Goal: Task Accomplishment & Management: Use online tool/utility

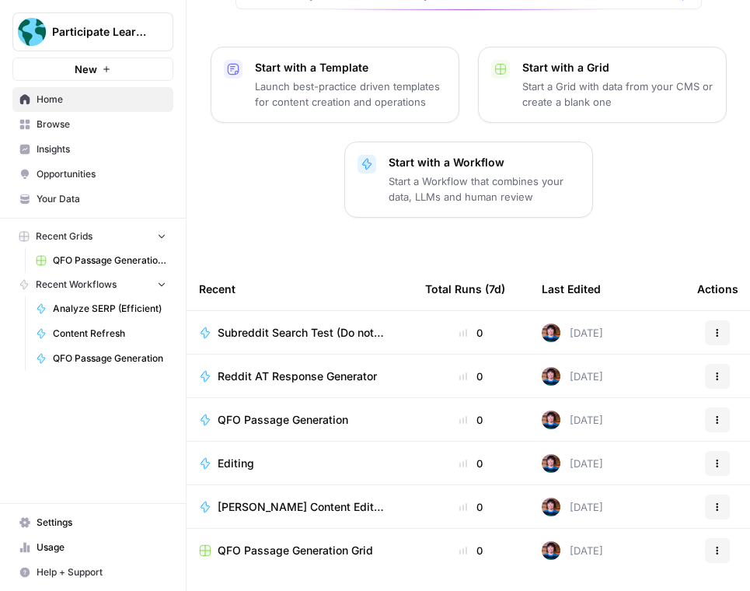
scroll to position [219, 0]
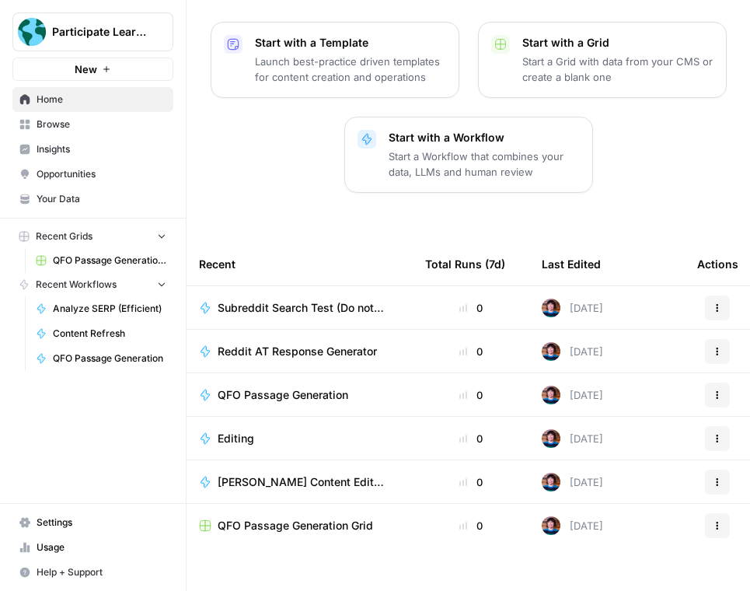
click at [235, 430] on span "Editing" at bounding box center [236, 438] width 37 height 16
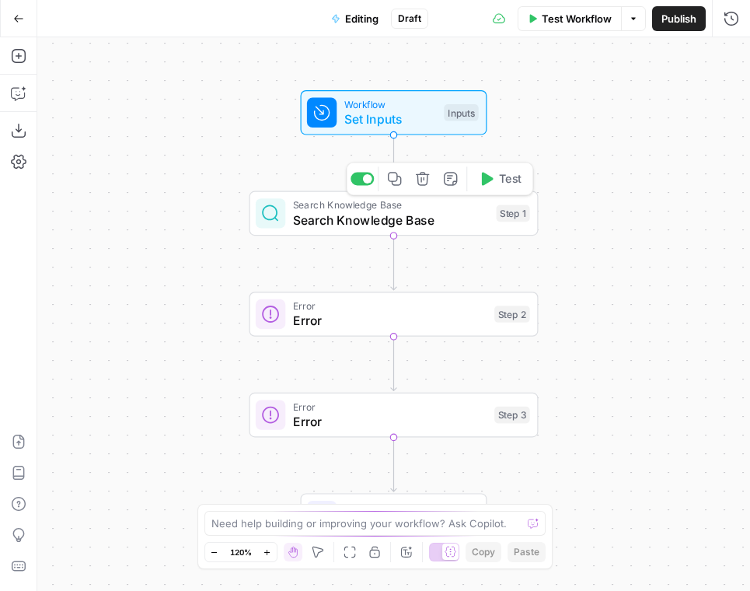
click at [425, 224] on span "Search Knowledge Base" at bounding box center [391, 220] width 196 height 19
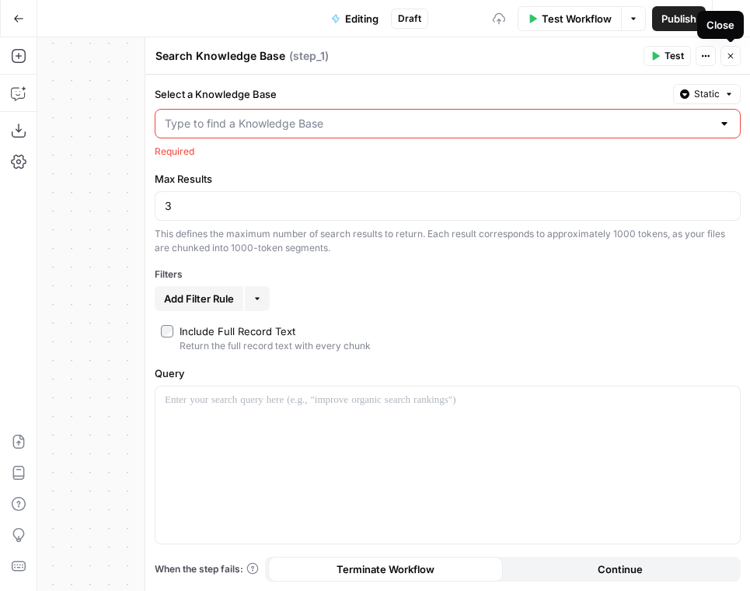
click at [726, 58] on icon "button" at bounding box center [730, 55] width 9 height 9
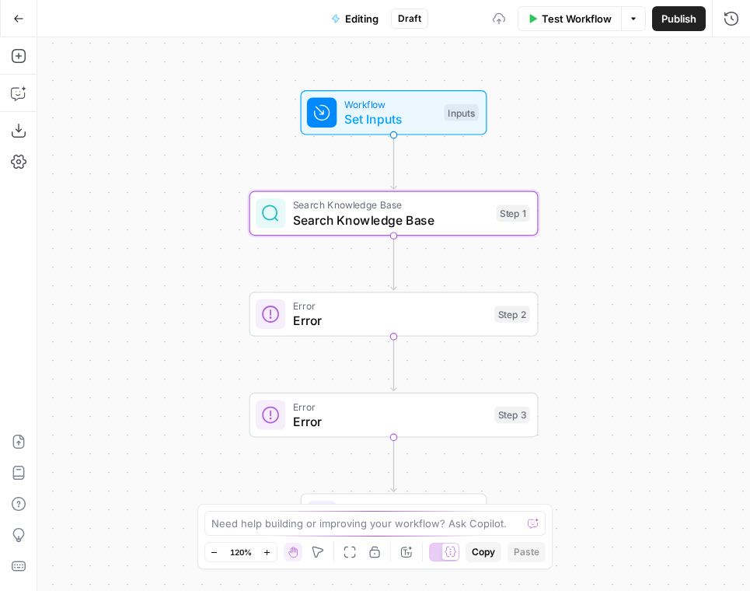
click at [401, 119] on span "Set Inputs" at bounding box center [390, 119] width 92 height 19
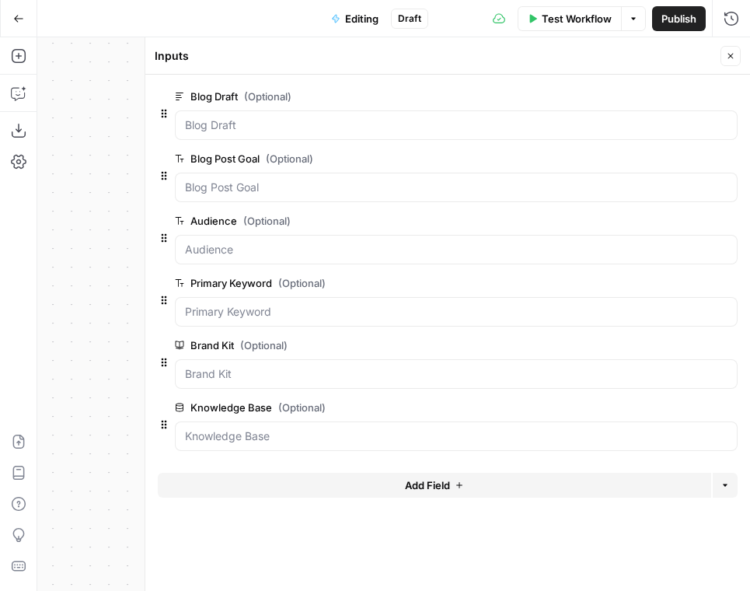
click at [730, 52] on icon "button" at bounding box center [730, 55] width 9 height 9
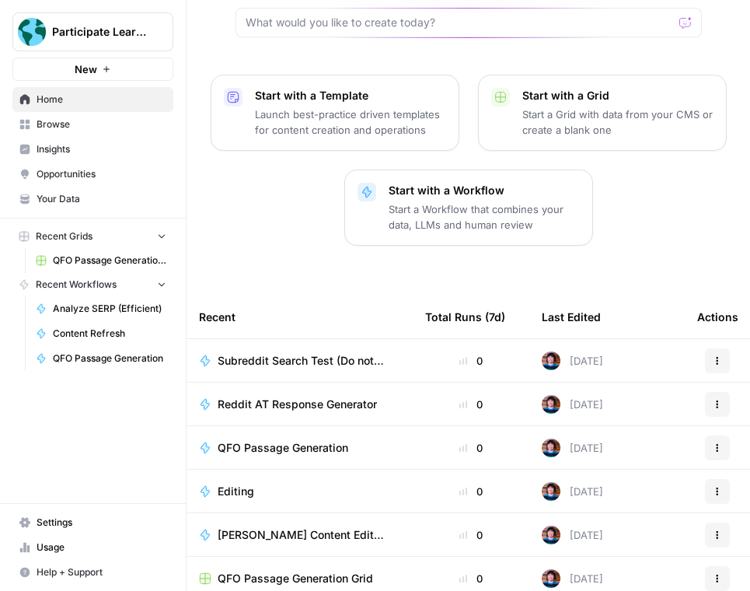
scroll to position [219, 0]
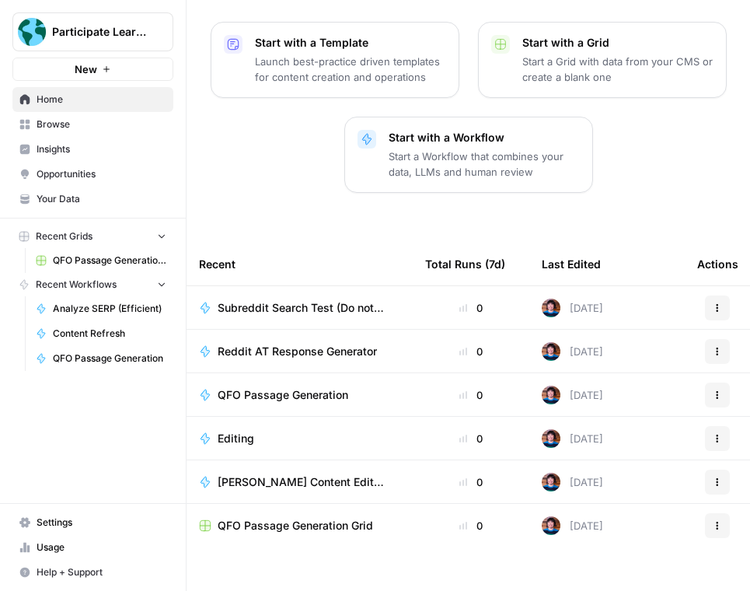
click at [326, 474] on span "[PERSON_NAME] Content Edit Test" at bounding box center [303, 482] width 170 height 16
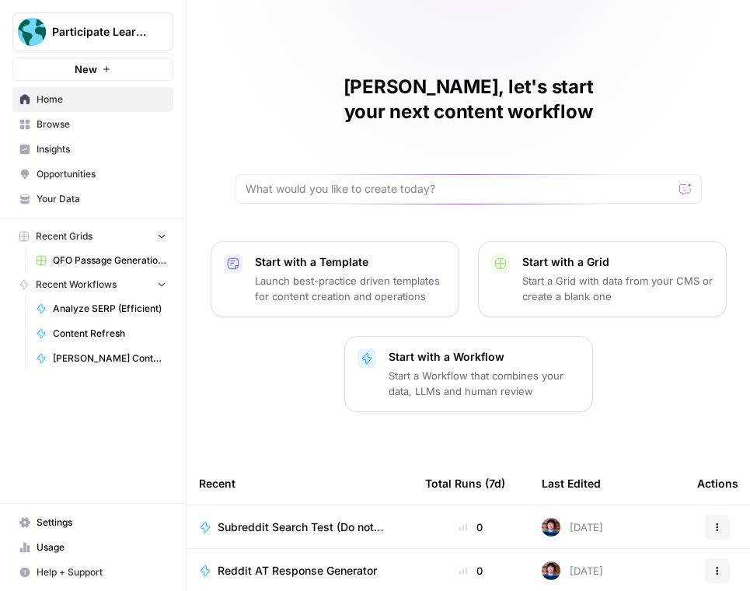
scroll to position [219, 0]
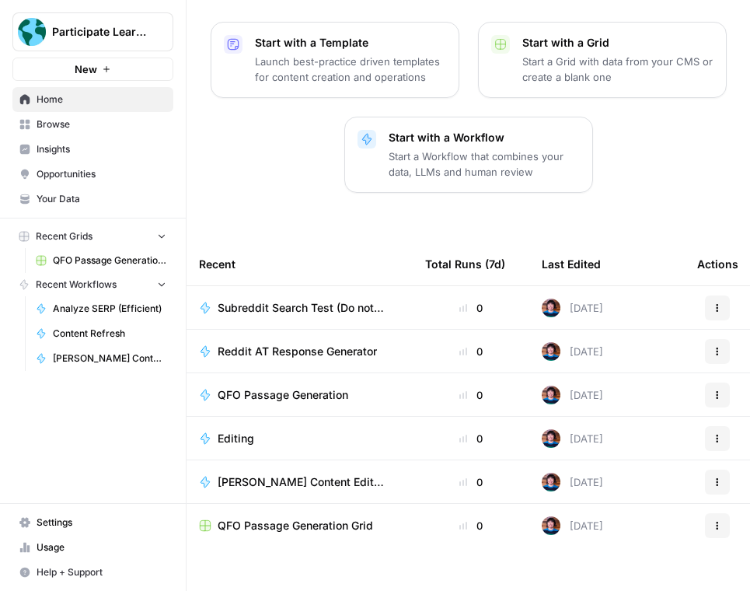
click at [248, 430] on span "Editing" at bounding box center [236, 438] width 37 height 16
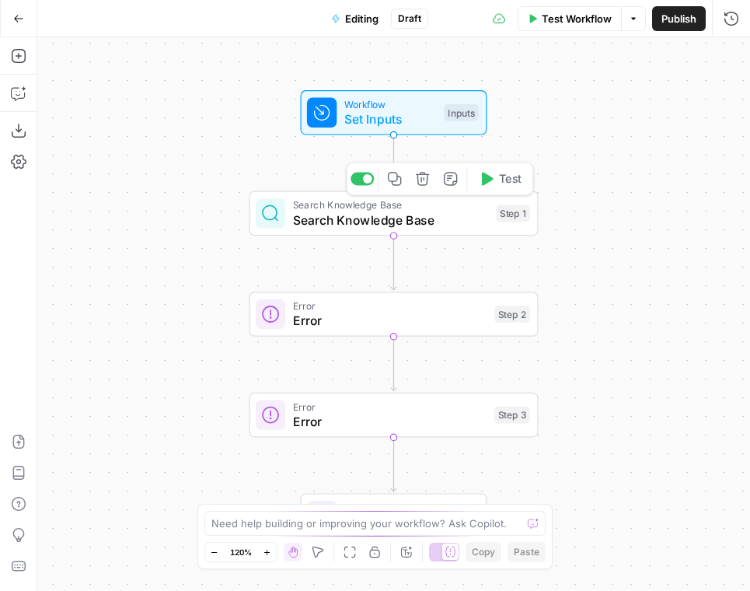
click at [426, 185] on icon "button" at bounding box center [422, 178] width 15 height 15
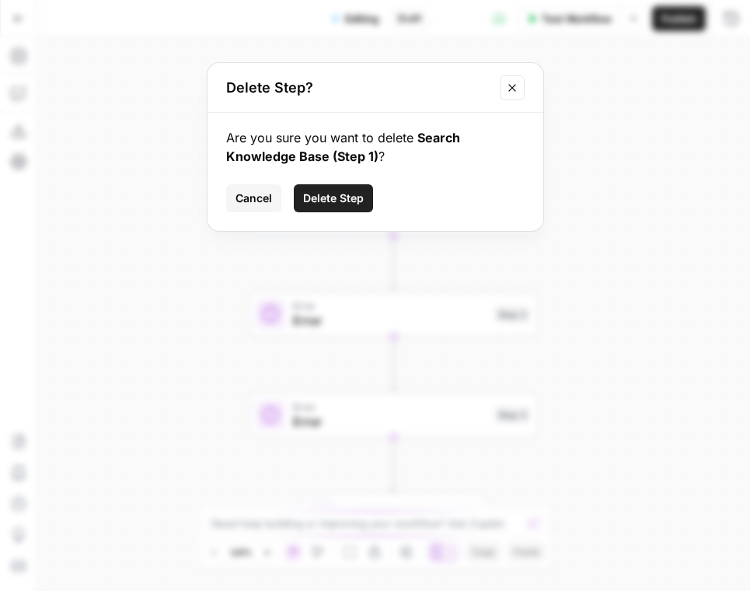
click at [365, 199] on button "Delete Step" at bounding box center [333, 198] width 79 height 28
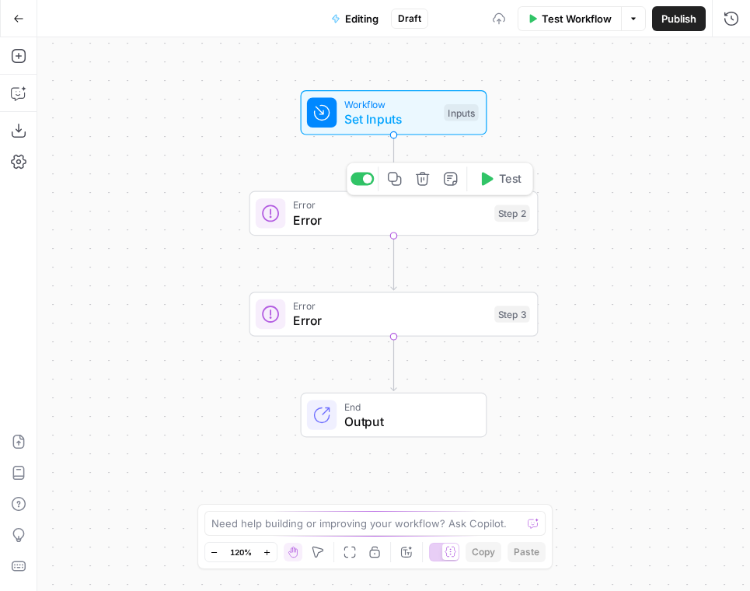
click at [423, 183] on icon "button" at bounding box center [422, 178] width 15 height 15
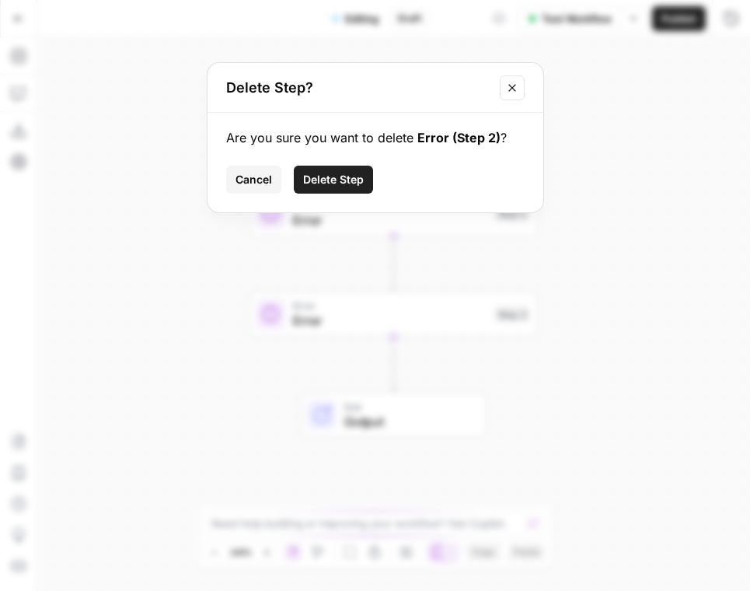
click at [369, 183] on button "Delete Step" at bounding box center [333, 180] width 79 height 28
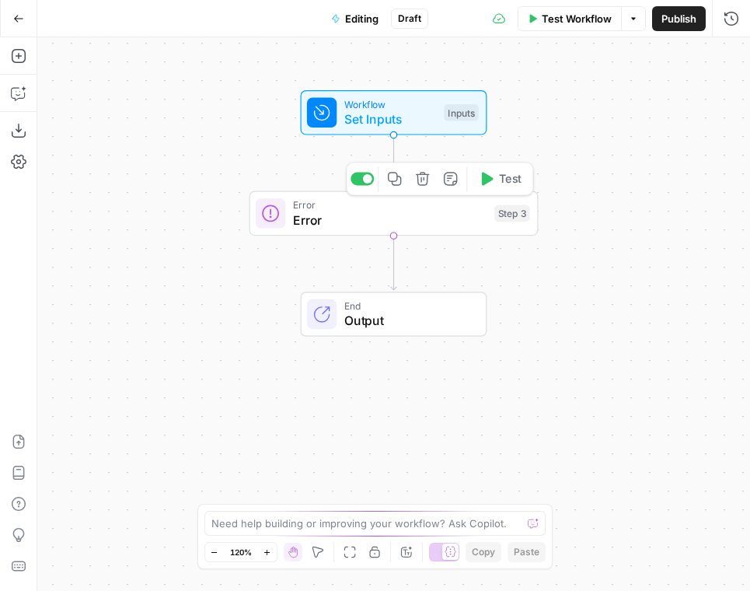
click at [423, 188] on button "Delete step" at bounding box center [422, 178] width 24 height 24
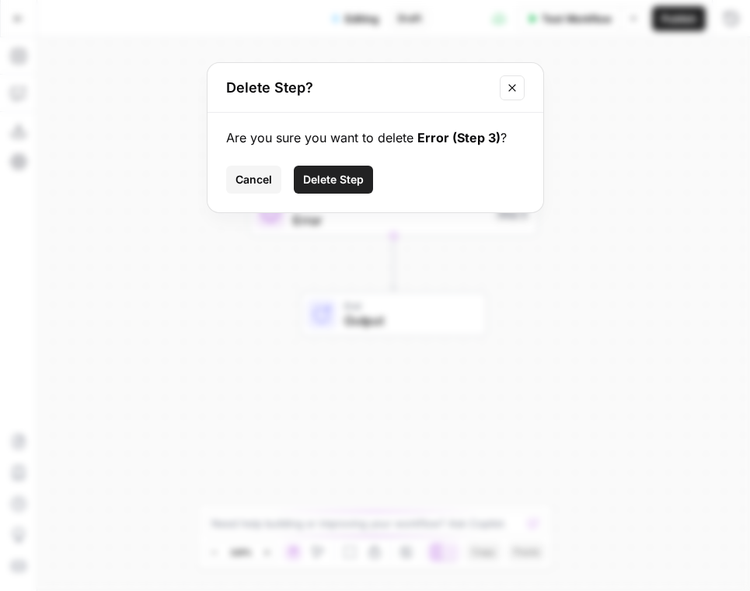
click at [364, 187] on button "Delete Step" at bounding box center [333, 180] width 79 height 28
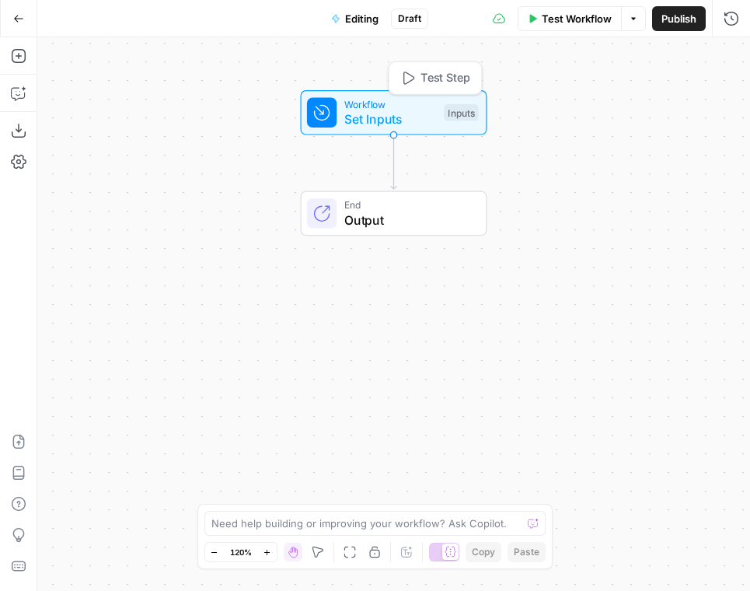
click at [433, 108] on span "Workflow" at bounding box center [390, 103] width 92 height 15
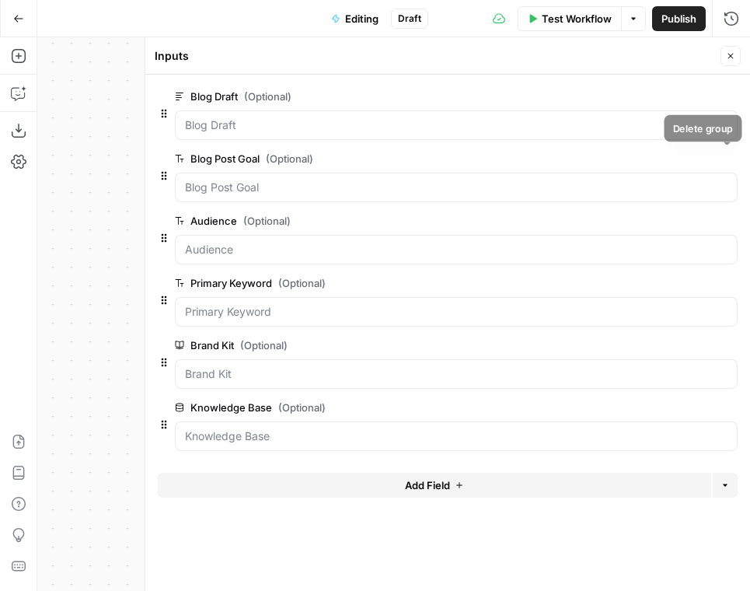
click at [728, 161] on icon "button" at bounding box center [728, 159] width 9 height 9
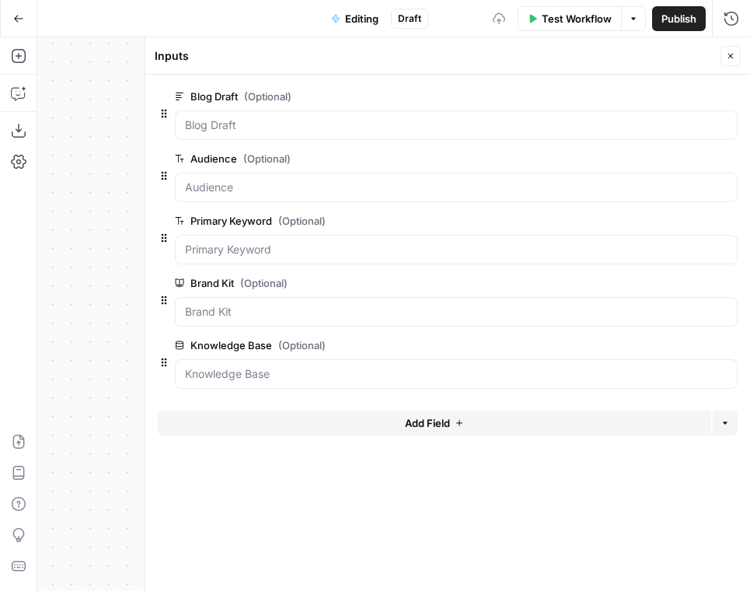
click at [728, 161] on icon "button" at bounding box center [728, 159] width 9 height 9
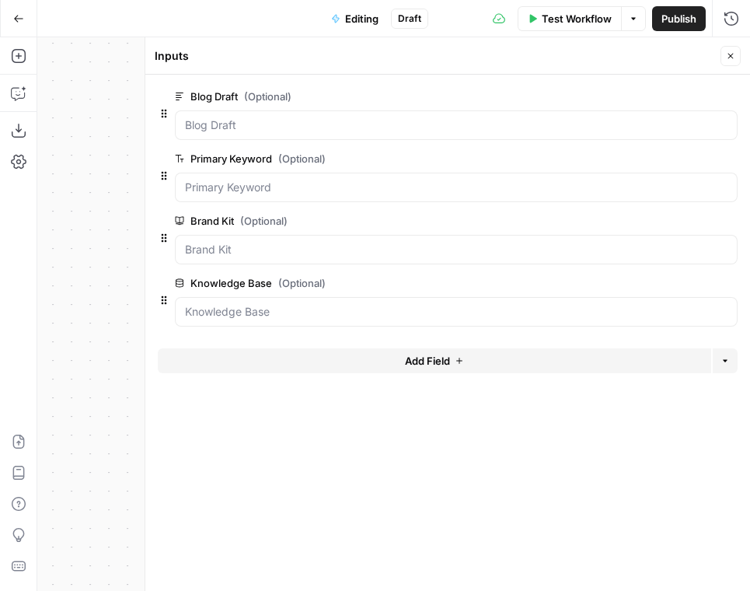
click at [441, 353] on span "Add Field" at bounding box center [427, 361] width 45 height 16
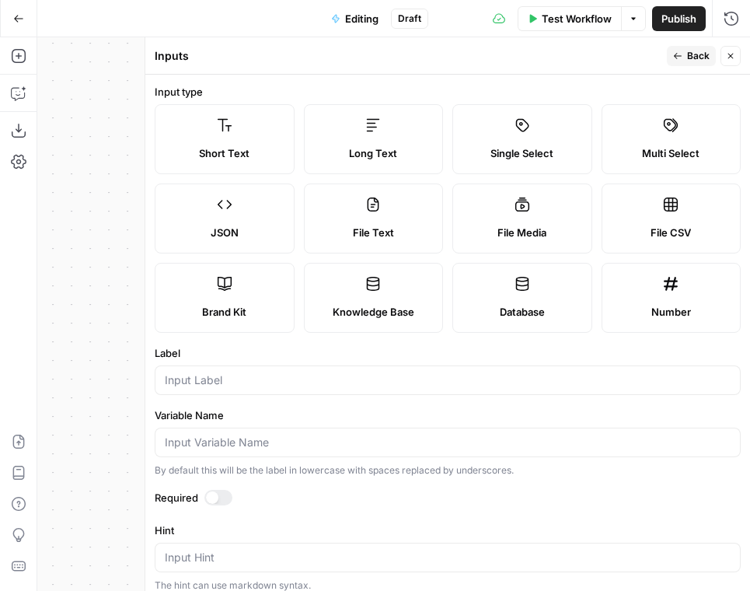
click at [229, 144] on label "Short Text" at bounding box center [225, 139] width 140 height 70
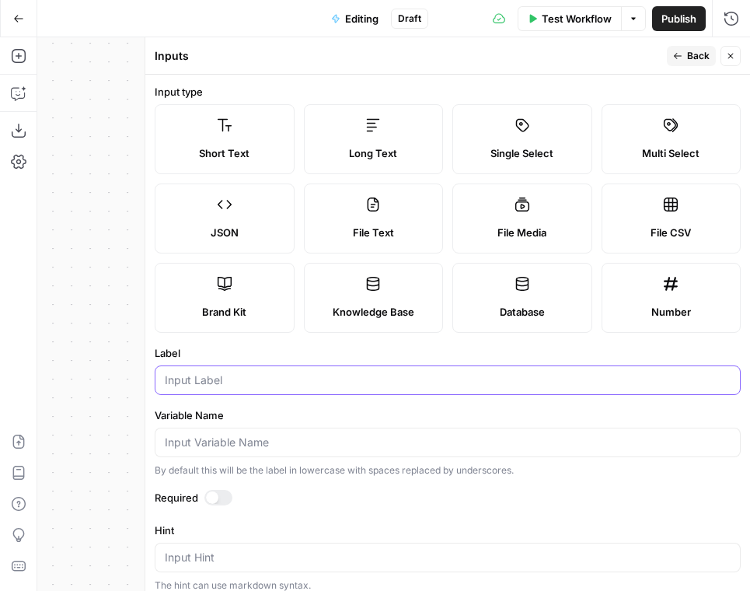
click at [266, 375] on input "Label" at bounding box center [448, 380] width 566 height 16
type input "s"
type input "Secondary Keywords"
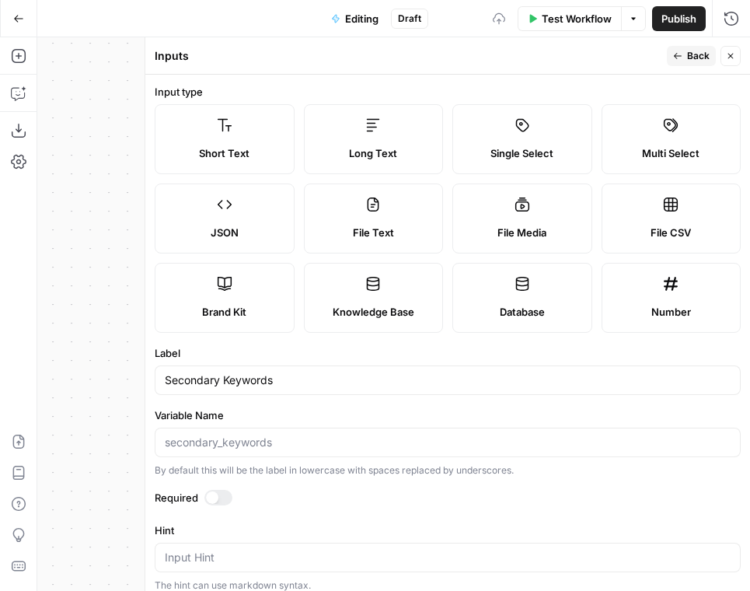
click at [698, 54] on span "Back" at bounding box center [698, 56] width 23 height 14
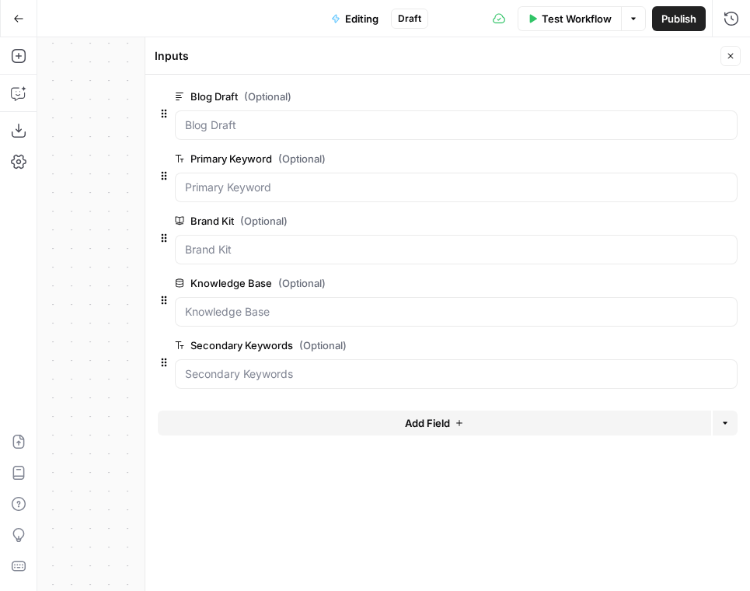
click at [692, 100] on span "edit field" at bounding box center [679, 96] width 34 height 12
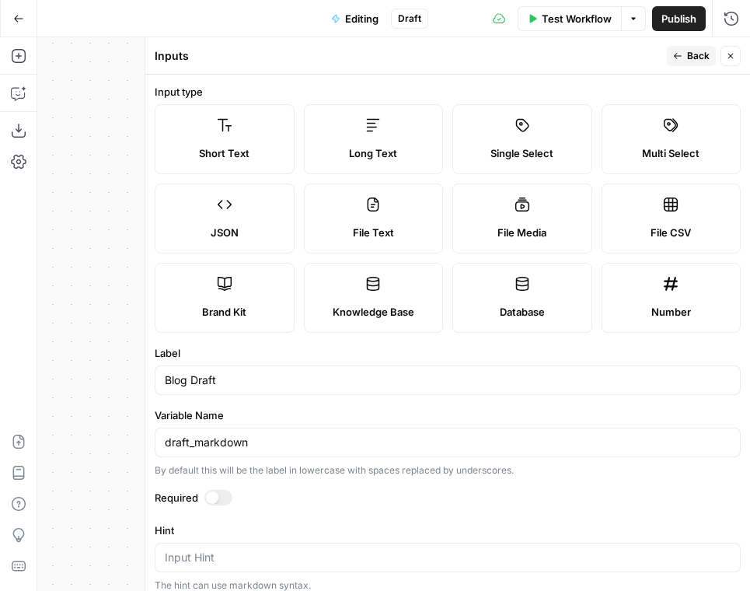
click at [280, 131] on label "Short Text" at bounding box center [225, 139] width 140 height 70
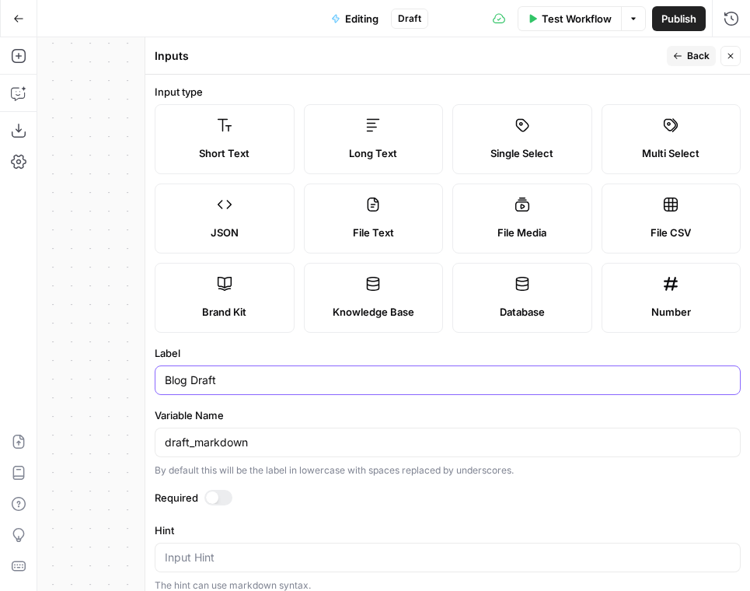
drag, startPoint x: 241, startPoint y: 378, endPoint x: 190, endPoint y: 378, distance: 50.5
click at [190, 378] on input "Blog Draft" at bounding box center [448, 380] width 566 height 16
type input "Blog Doc URL"
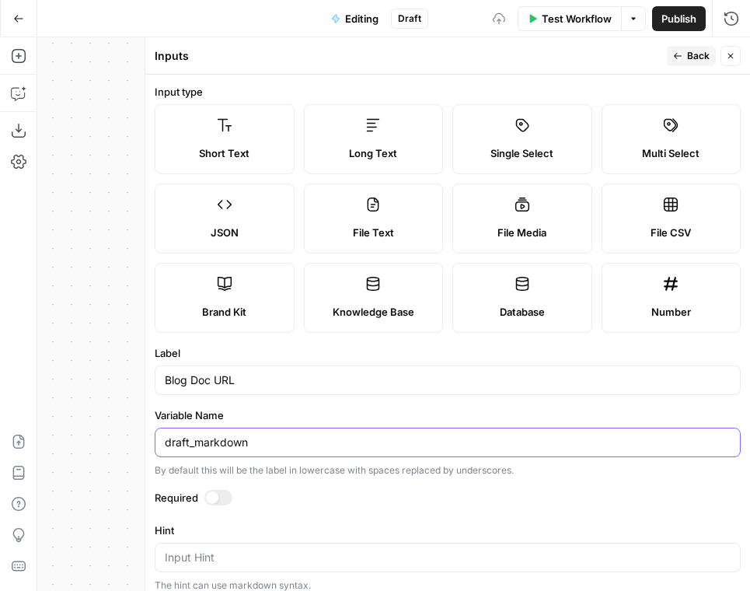
click at [274, 446] on input "draft_markdown" at bounding box center [448, 442] width 566 height 16
drag, startPoint x: 274, startPoint y: 446, endPoint x: 162, endPoint y: 444, distance: 111.1
click at [162, 444] on div "draft_markdown" at bounding box center [448, 442] width 586 height 30
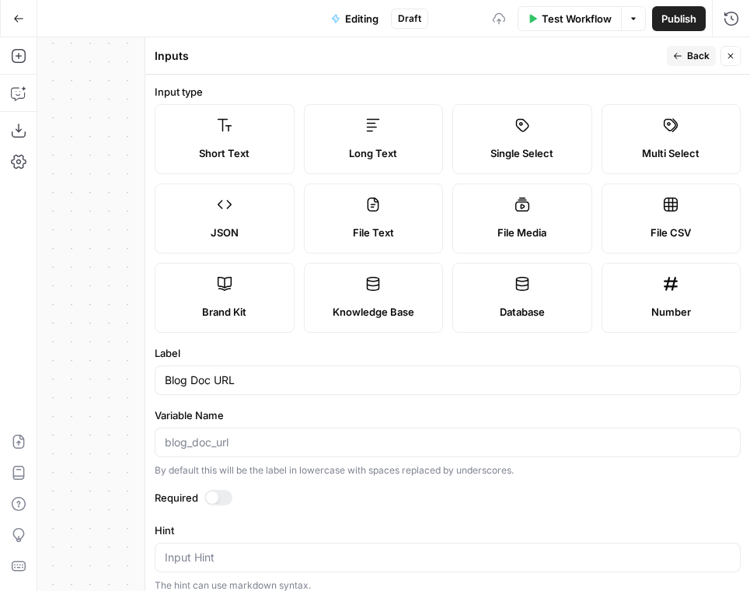
click at [331, 406] on form "Input type Short Text Long Text Single Select Multi Select JSON File Text File …" at bounding box center [447, 333] width 605 height 516
click at [671, 61] on button "Back" at bounding box center [691, 56] width 49 height 20
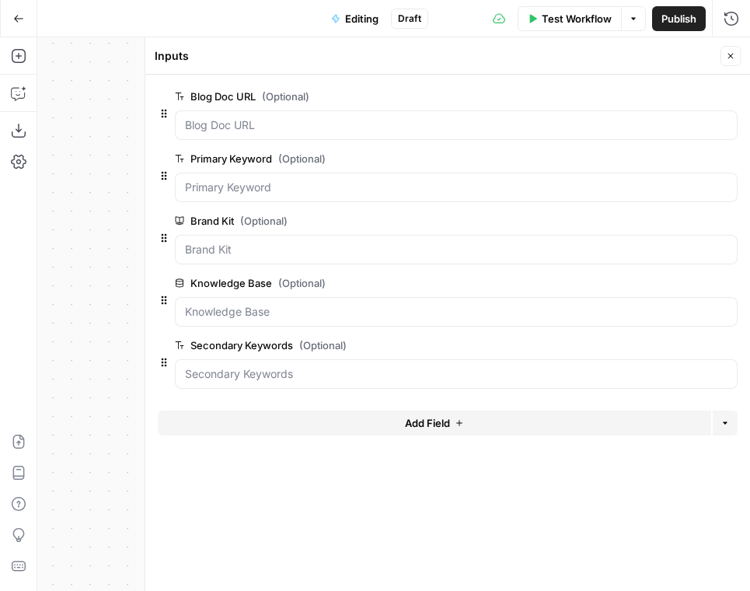
click at [678, 160] on span "edit field" at bounding box center [679, 158] width 34 height 12
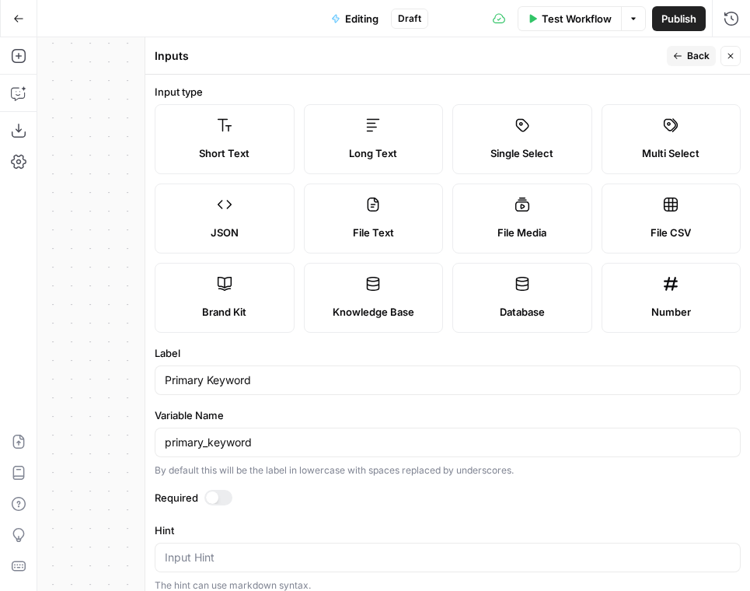
click at [693, 54] on span "Back" at bounding box center [698, 56] width 23 height 14
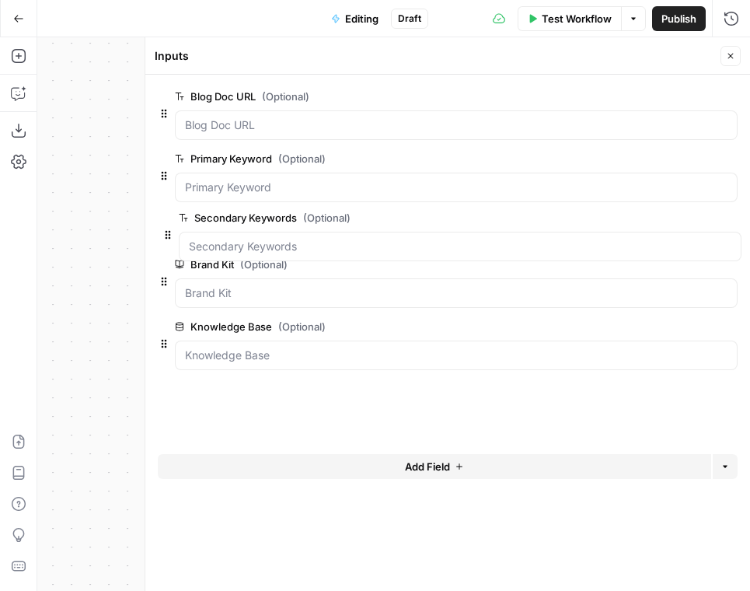
drag, startPoint x: 160, startPoint y: 360, endPoint x: 164, endPoint y: 226, distance: 133.7
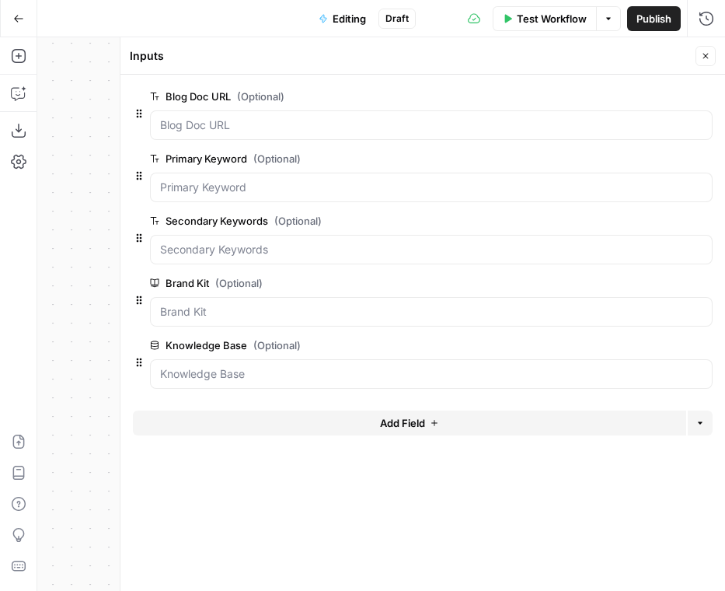
click at [707, 58] on icon "button" at bounding box center [705, 55] width 9 height 9
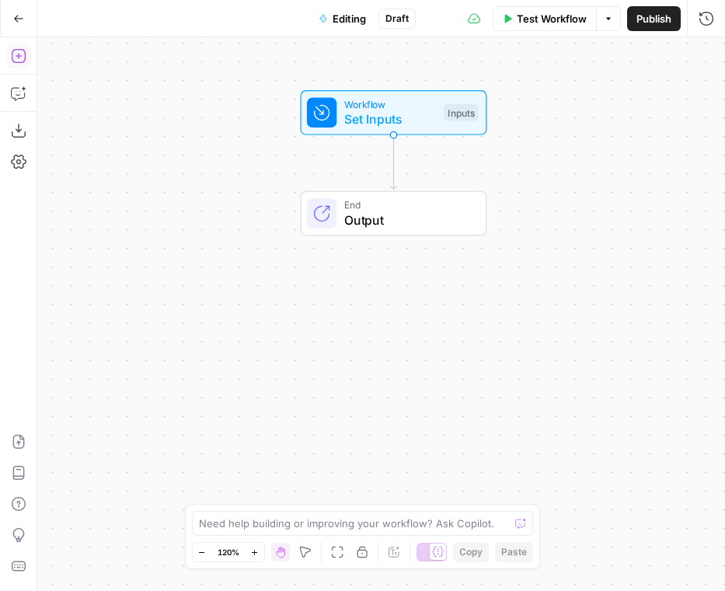
click at [19, 61] on icon "button" at bounding box center [19, 56] width 16 height 16
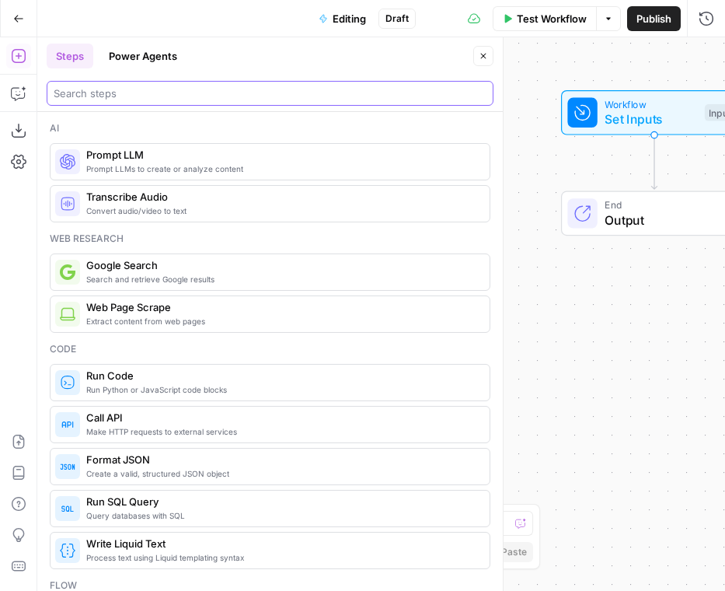
click at [222, 93] on input "search" at bounding box center [270, 93] width 433 height 16
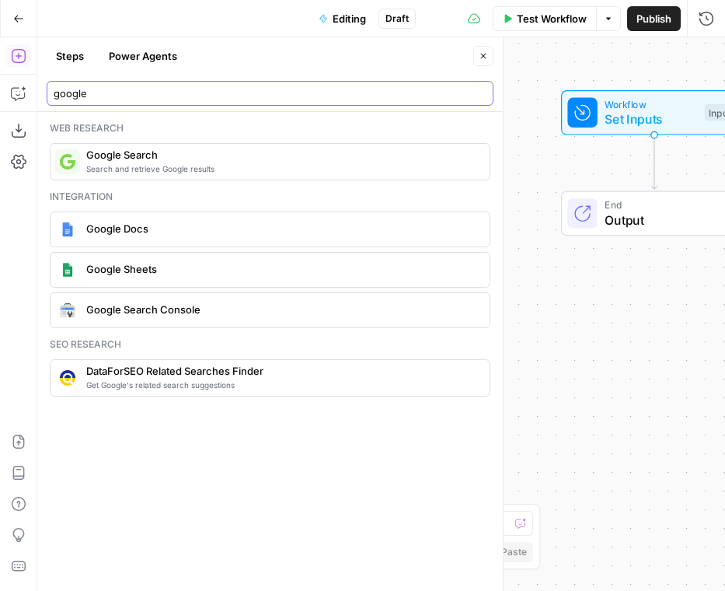
type input "google"
click at [224, 224] on span "Google Docs" at bounding box center [281, 229] width 391 height 16
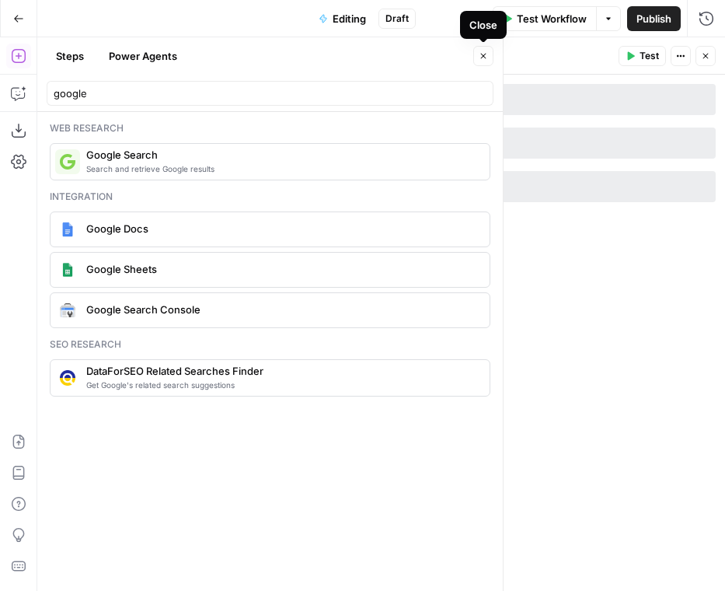
click at [482, 55] on icon "button" at bounding box center [483, 55] width 9 height 9
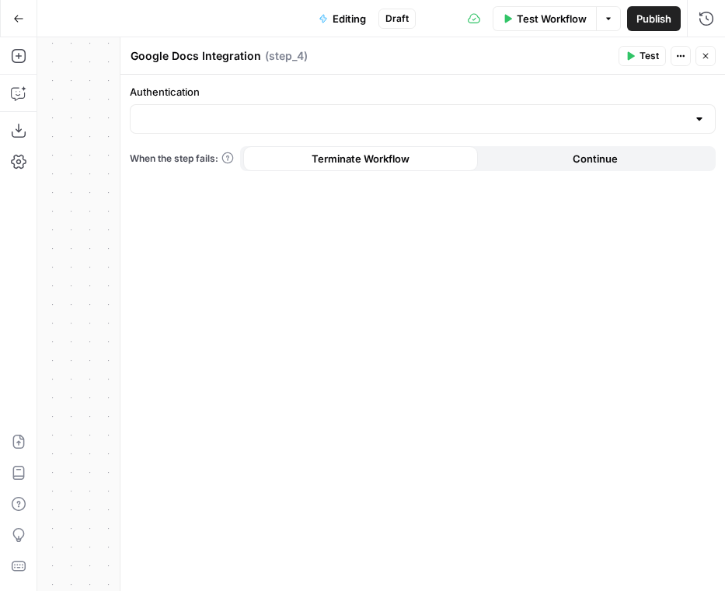
click at [545, 95] on label "Authentication" at bounding box center [423, 92] width 586 height 16
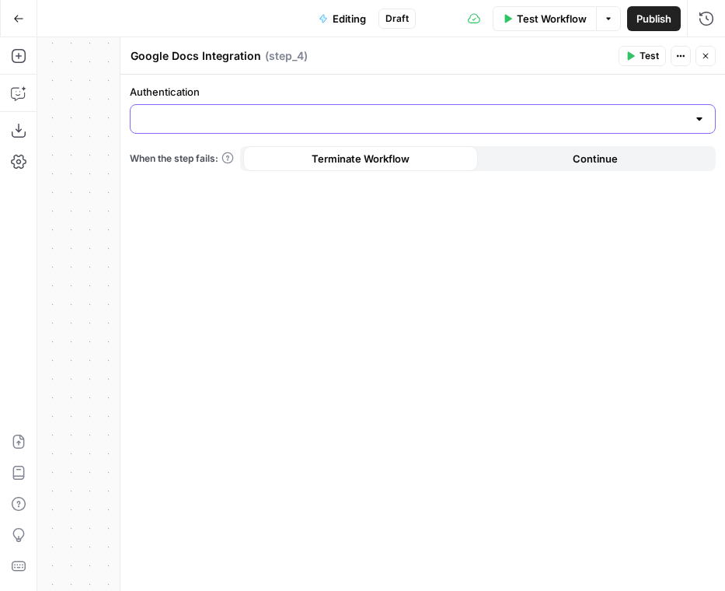
click at [545, 111] on input "Authentication" at bounding box center [413, 119] width 547 height 16
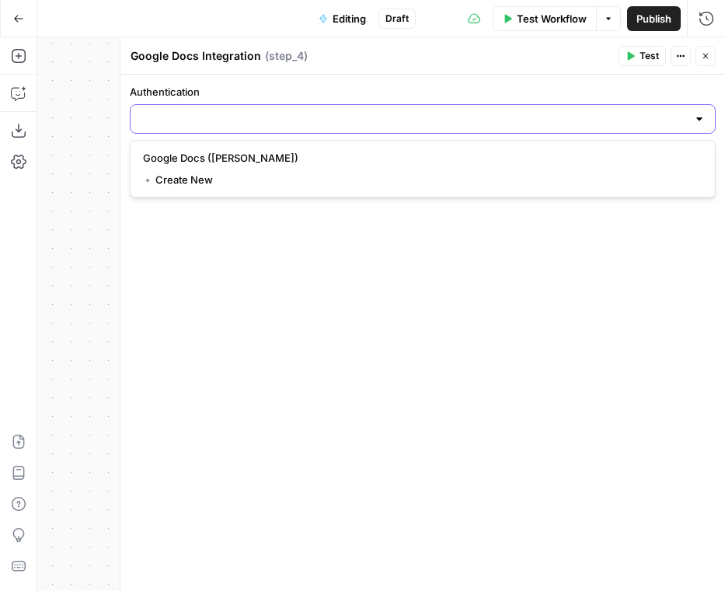
click at [545, 113] on input "Authentication" at bounding box center [413, 119] width 547 height 16
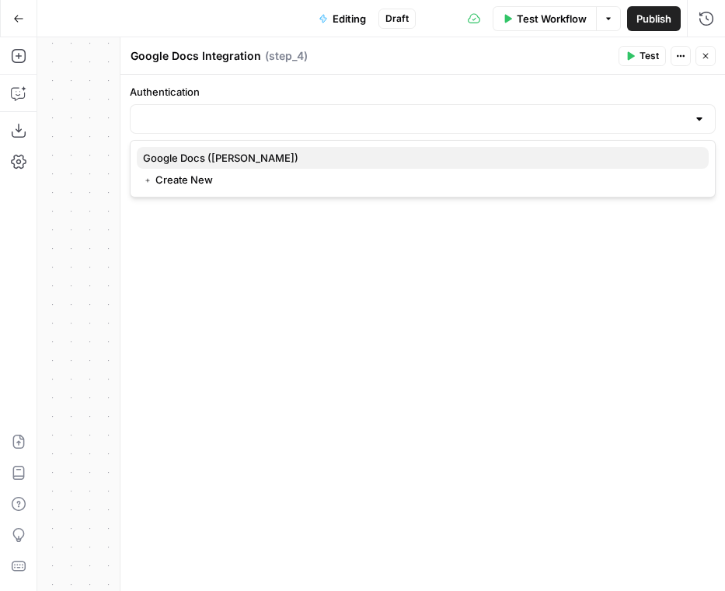
click at [535, 163] on span "Google Docs ([PERSON_NAME])" at bounding box center [419, 158] width 553 height 16
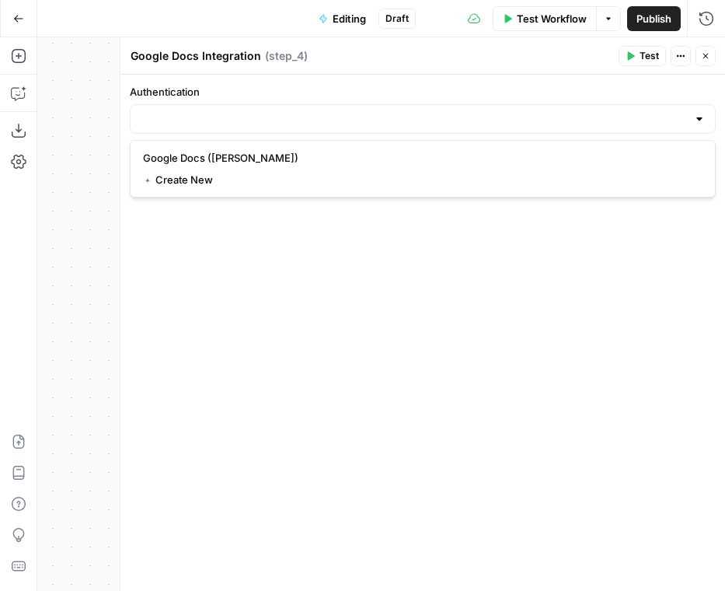
type input "Google Docs ([PERSON_NAME])"
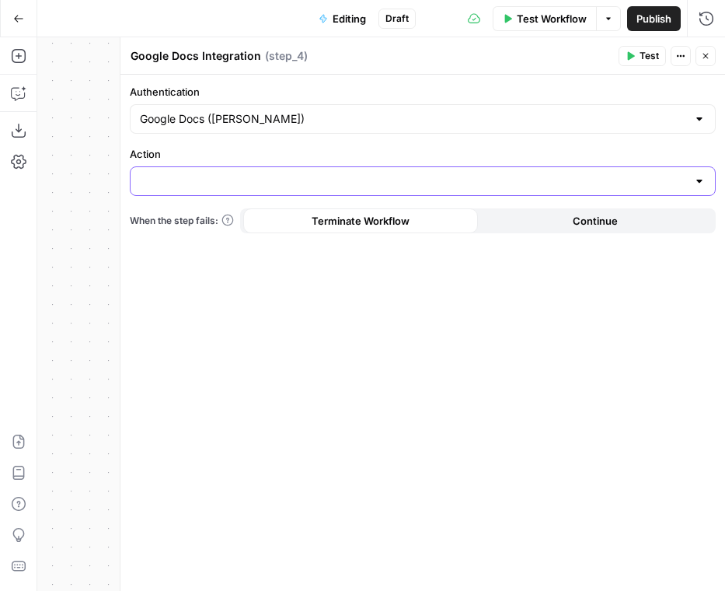
click at [517, 183] on input "Action" at bounding box center [413, 181] width 547 height 16
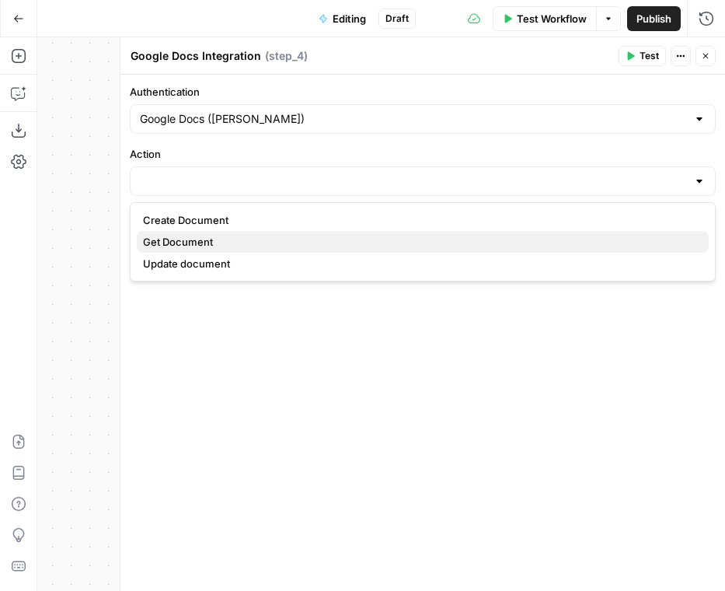
click at [517, 235] on span "Get Document" at bounding box center [419, 242] width 553 height 16
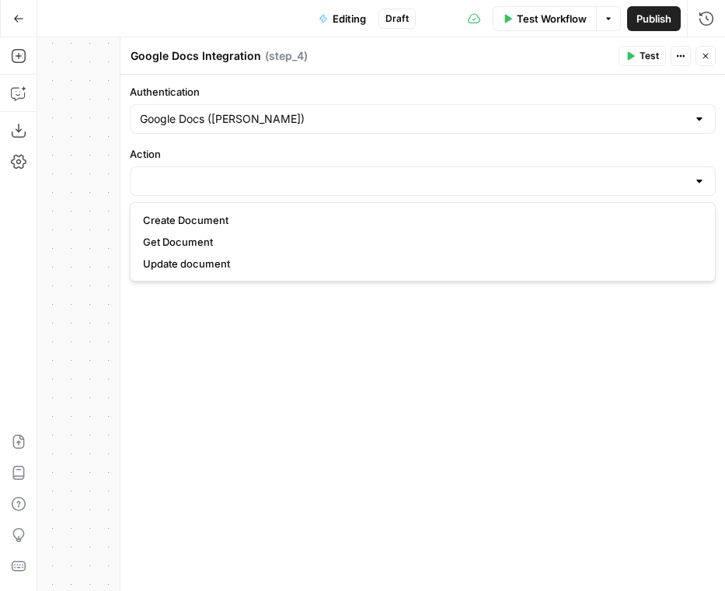
type input "Get Document"
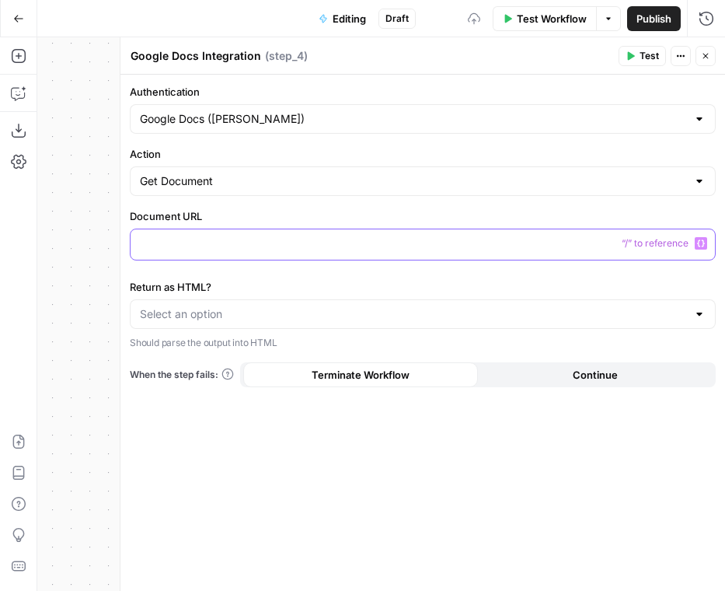
click at [502, 251] on div at bounding box center [423, 244] width 584 height 30
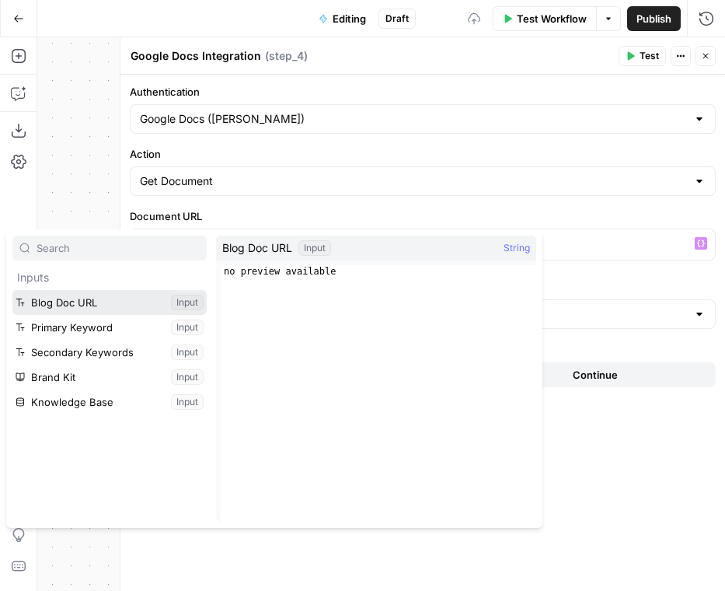
click at [71, 308] on button "Select variable Blog Doc URL" at bounding box center [109, 302] width 194 height 25
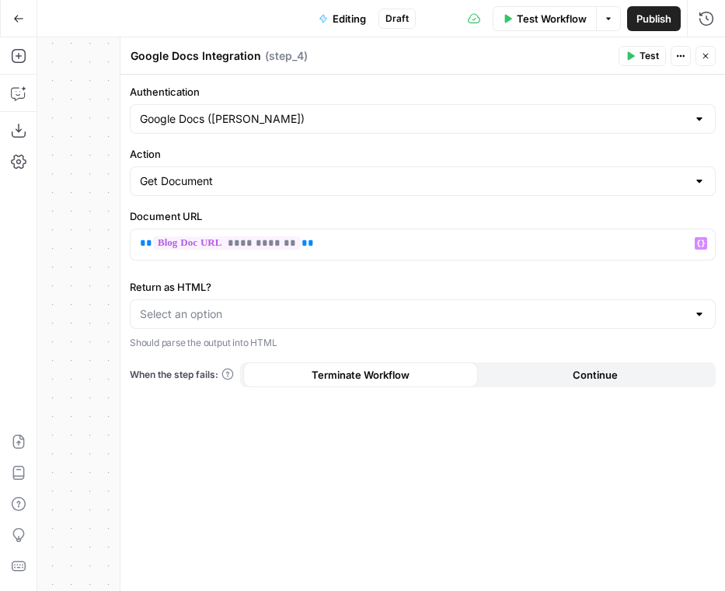
click at [261, 282] on label "Return as HTML?" at bounding box center [423, 287] width 586 height 16
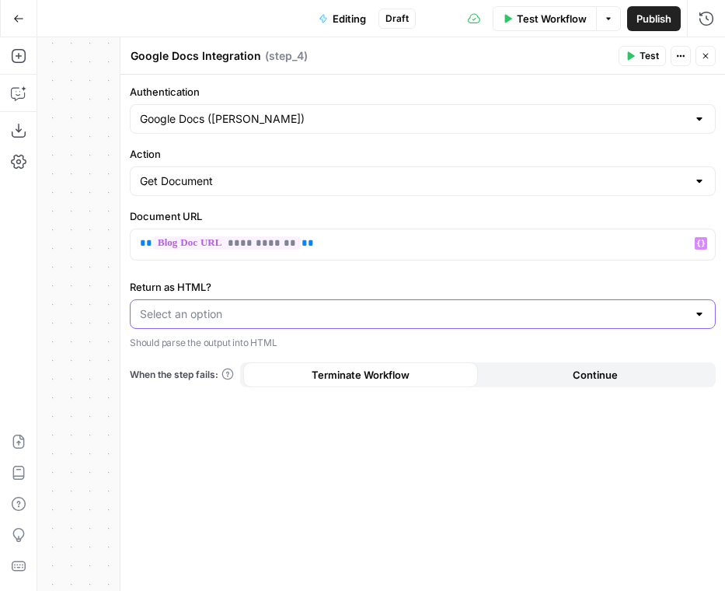
click at [261, 306] on input "Return as HTML?" at bounding box center [413, 314] width 547 height 16
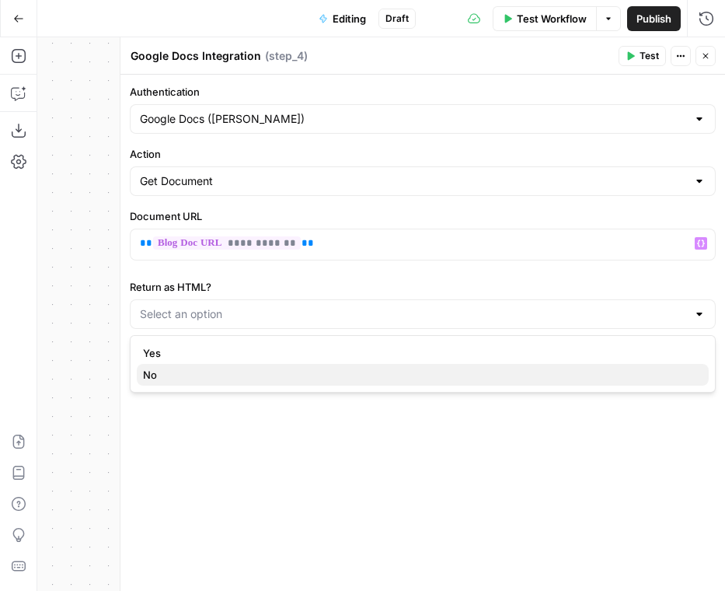
click at [246, 379] on span "No" at bounding box center [419, 375] width 553 height 16
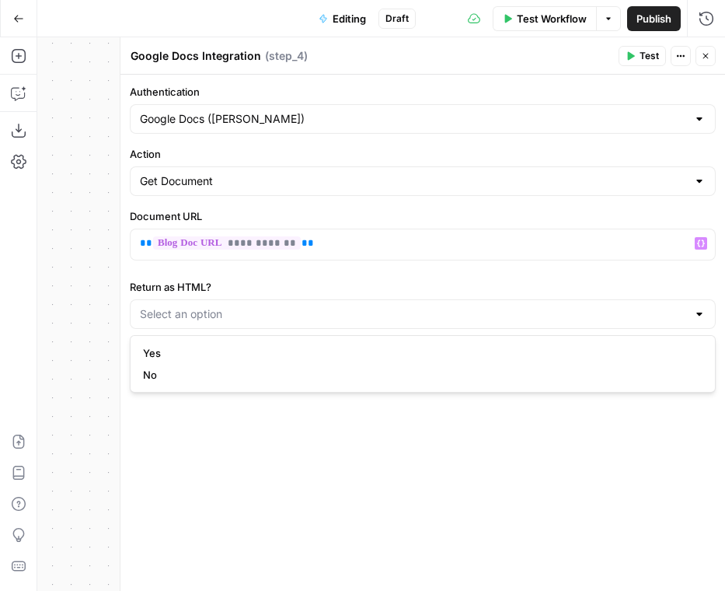
type input "No"
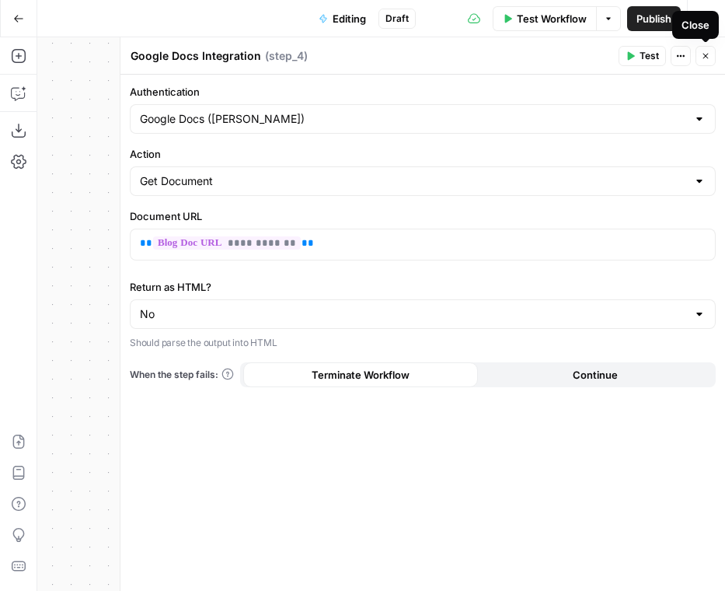
click at [704, 52] on icon "button" at bounding box center [705, 55] width 9 height 9
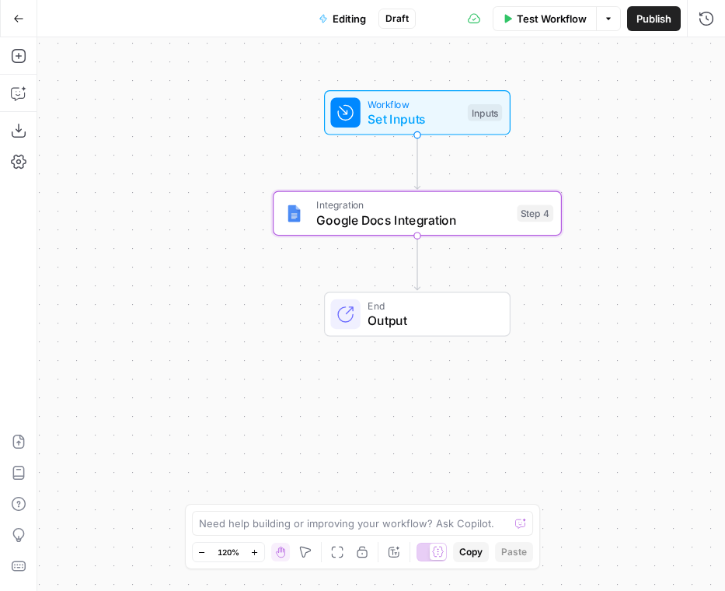
drag, startPoint x: 456, startPoint y: 308, endPoint x: 200, endPoint y: 305, distance: 255.7
click at [198, 306] on div "Workflow Set Inputs Inputs Integration Google Docs Integration Step 4 End Output" at bounding box center [381, 313] width 688 height 553
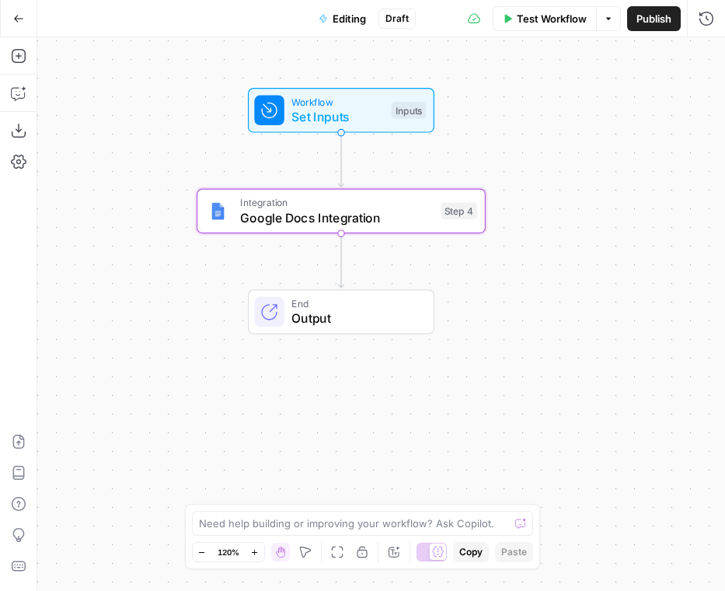
drag, startPoint x: 594, startPoint y: 342, endPoint x: 536, endPoint y: 341, distance: 57.5
click at [537, 342] on div "Workflow Set Inputs Inputs Integration Google Docs Integration Step 4 End Output" at bounding box center [381, 313] width 688 height 553
